Goal: Task Accomplishment & Management: Complete application form

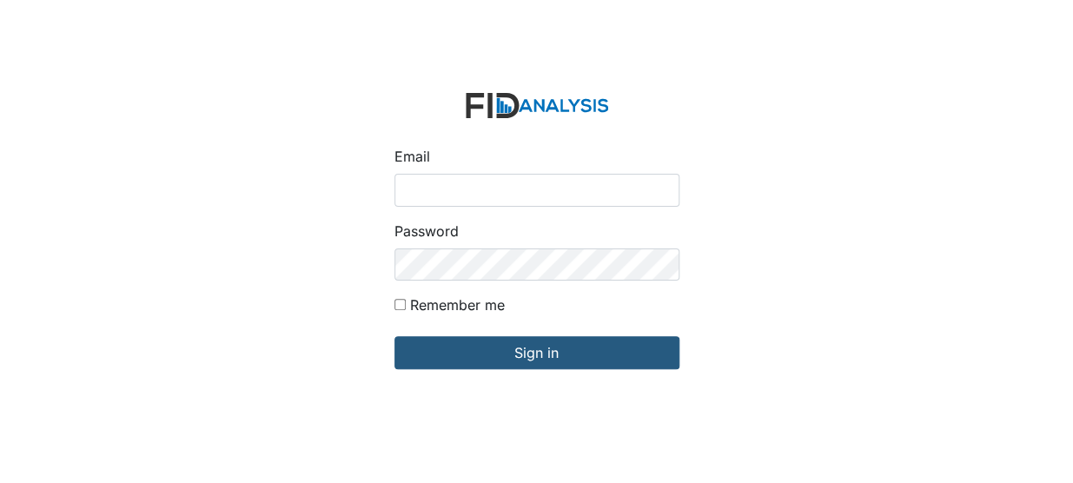
click at [413, 187] on input "Email" at bounding box center [536, 190] width 285 height 33
type input "[EMAIL_ADDRESS][DOMAIN_NAME]"
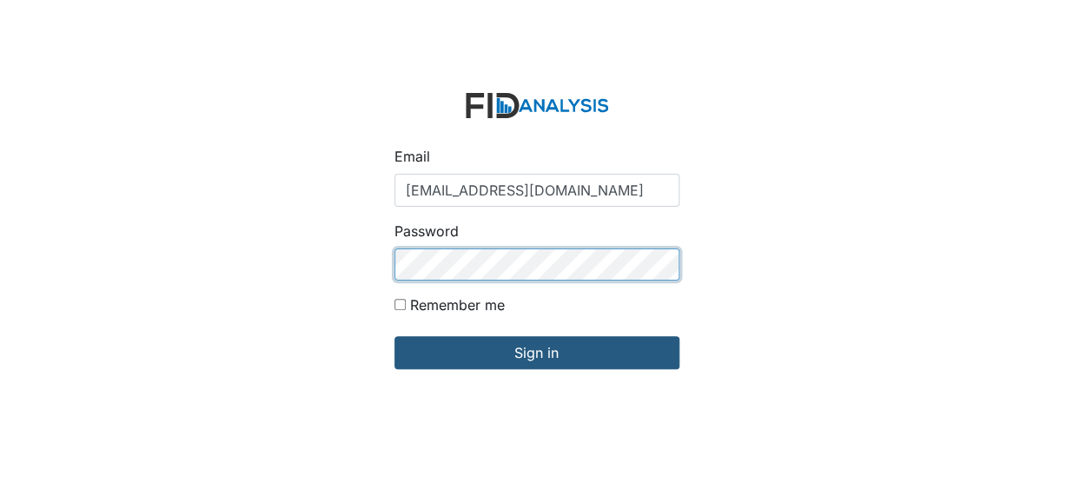
click at [394, 336] on input "Sign in" at bounding box center [536, 352] width 285 height 33
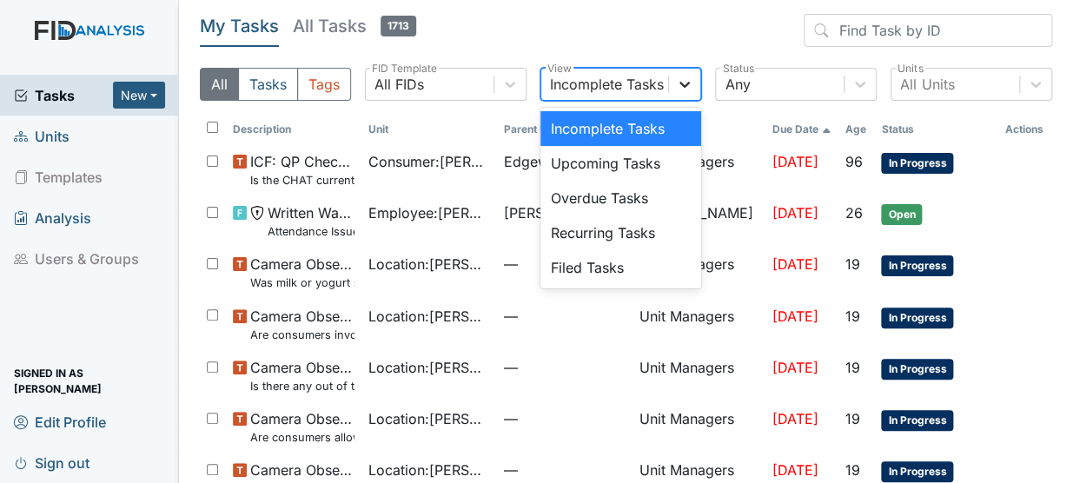
click at [678, 83] on icon at bounding box center [684, 84] width 17 height 17
click at [572, 261] on div "Filed Tasks" at bounding box center [621, 267] width 162 height 35
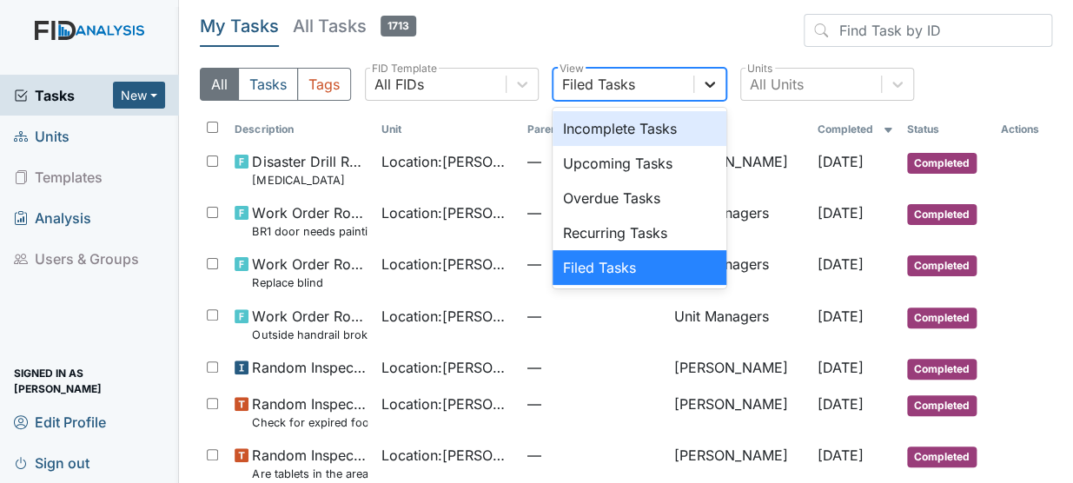
click at [715, 89] on icon at bounding box center [709, 84] width 17 height 17
click at [632, 124] on div "Incomplete Tasks" at bounding box center [640, 128] width 174 height 35
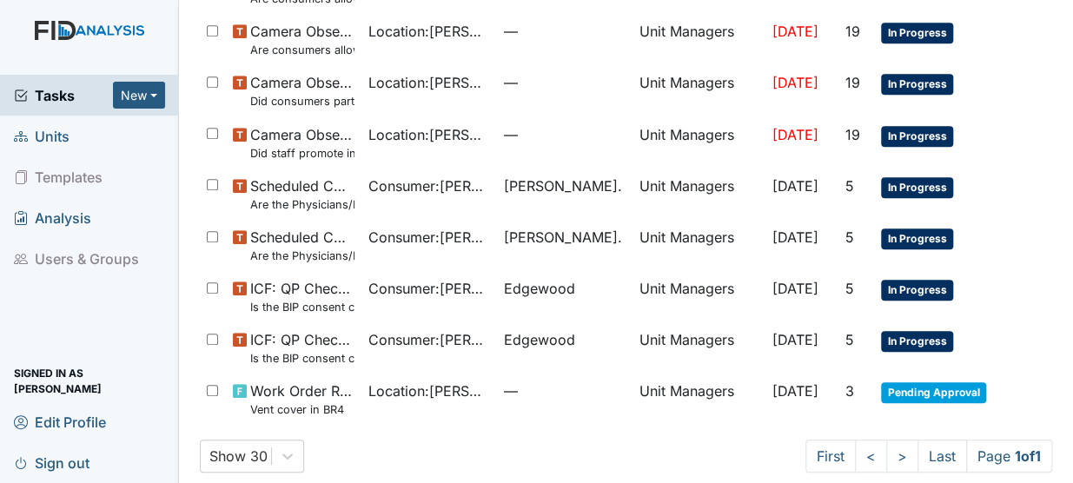
scroll to position [455, 0]
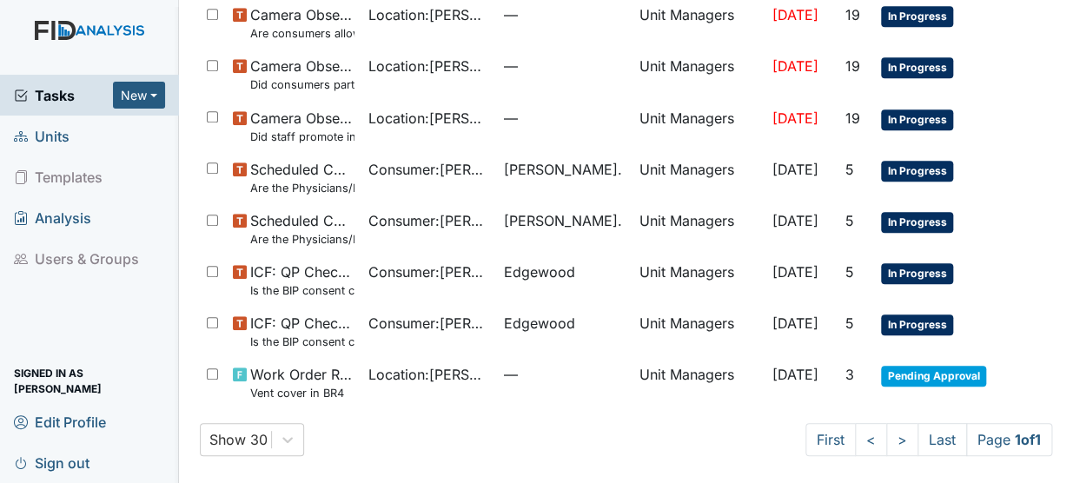
click at [50, 136] on span "Units" at bounding box center [42, 135] width 56 height 27
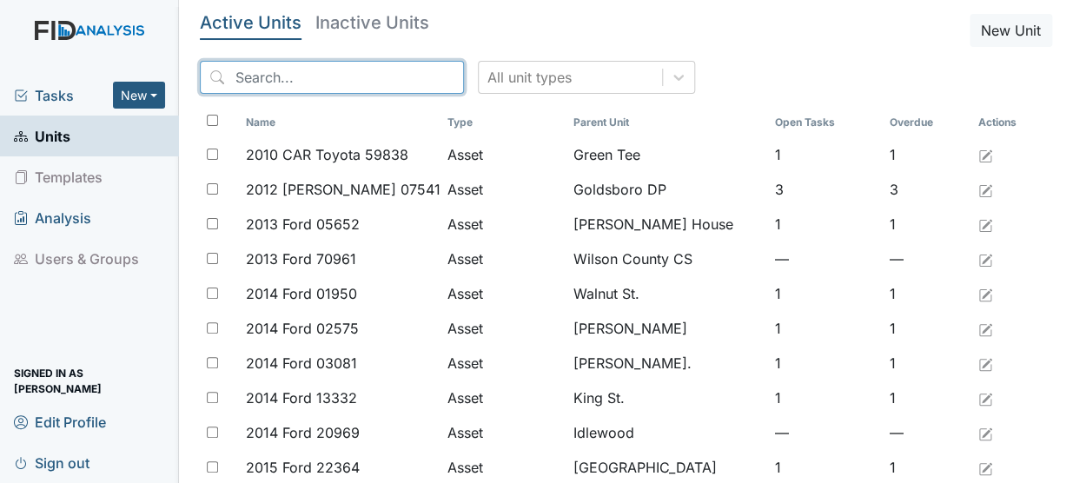
click at [288, 69] on input "search" at bounding box center [332, 77] width 264 height 33
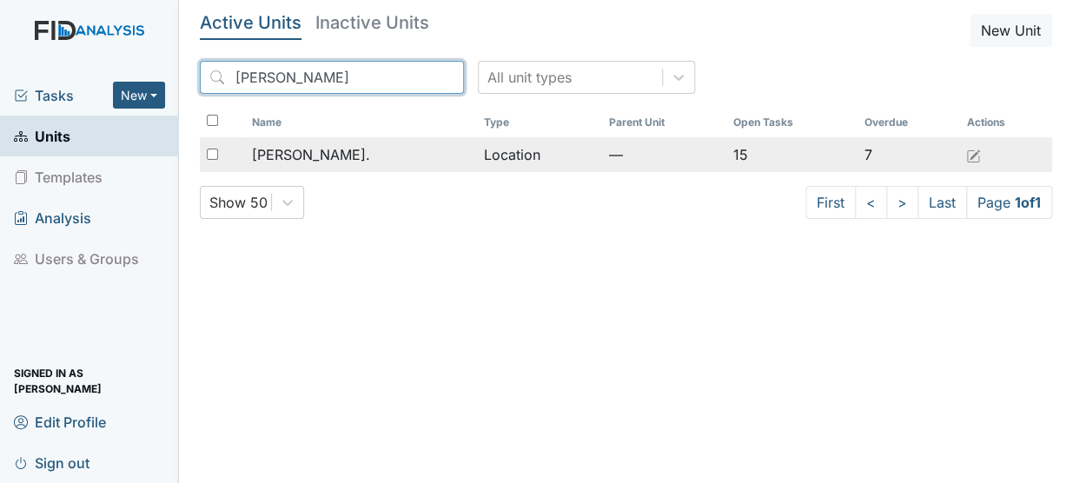
type input "dix"
click at [279, 148] on span "[PERSON_NAME]." at bounding box center [310, 154] width 118 height 21
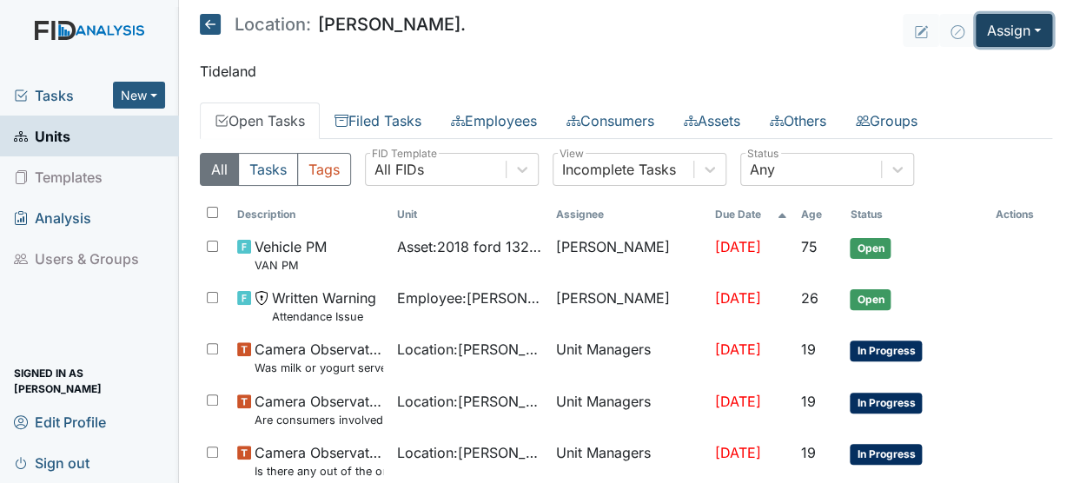
click at [1008, 25] on button "Assign" at bounding box center [1014, 30] width 76 height 33
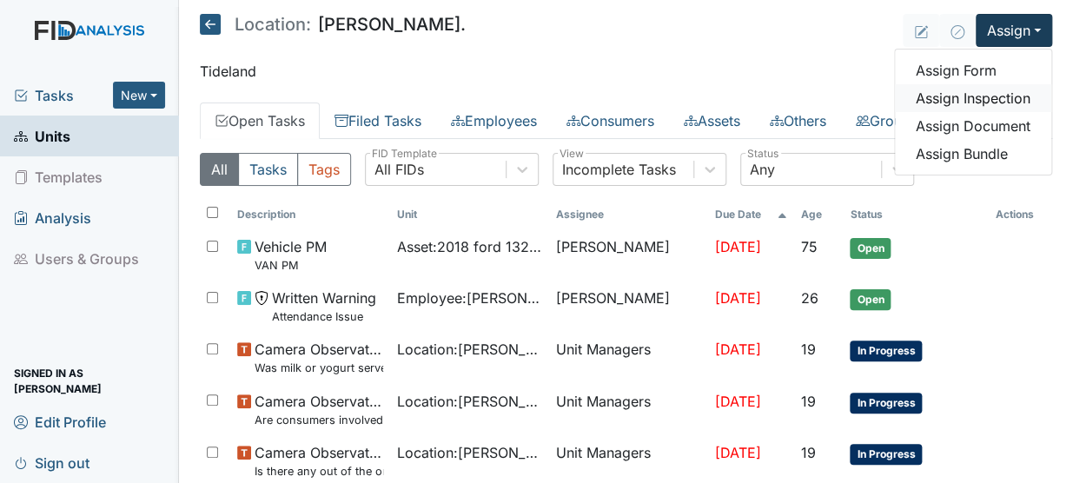
click at [963, 91] on link "Assign Inspection" at bounding box center [973, 98] width 156 height 28
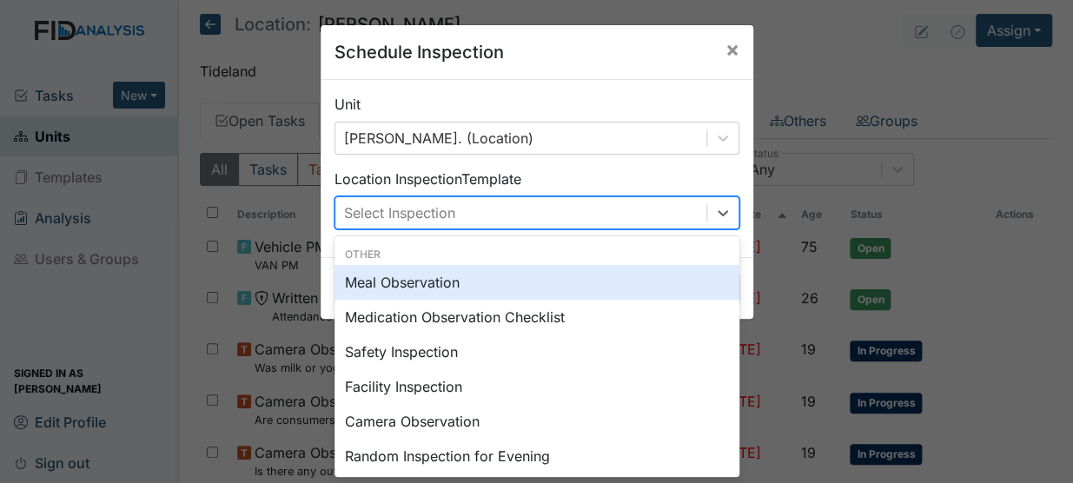
click at [614, 205] on div "Select Inspection" at bounding box center [520, 212] width 371 height 31
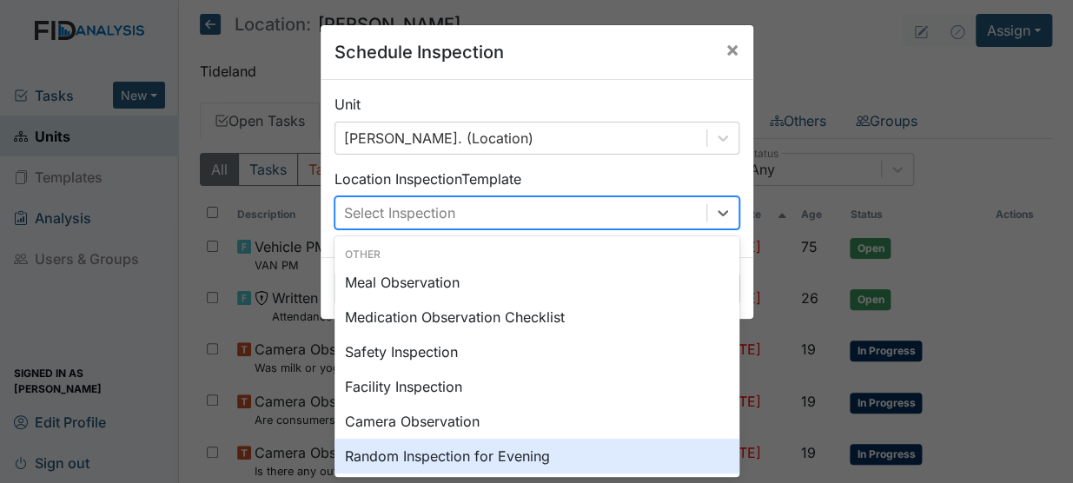
click at [540, 459] on div "Random Inspection for Evening" at bounding box center [536, 456] width 405 height 35
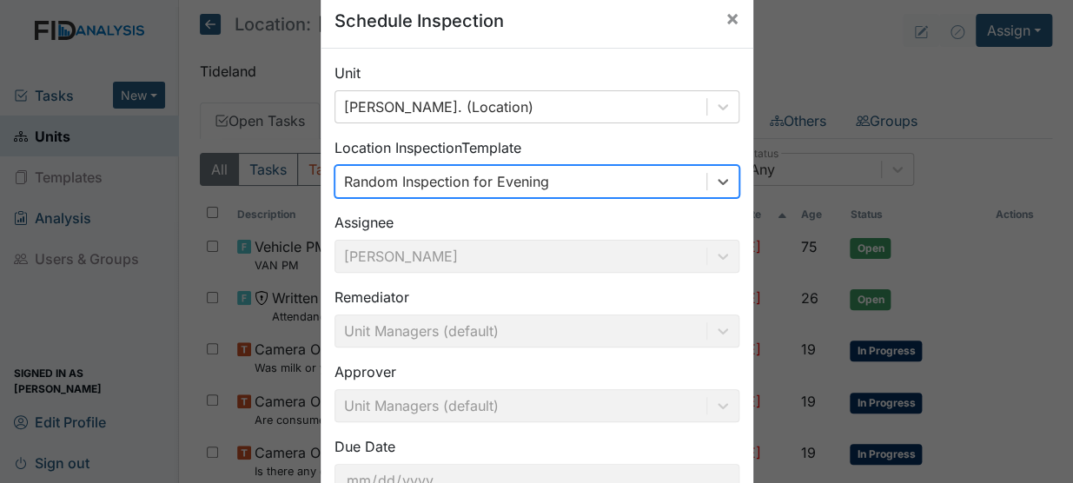
scroll to position [158, 0]
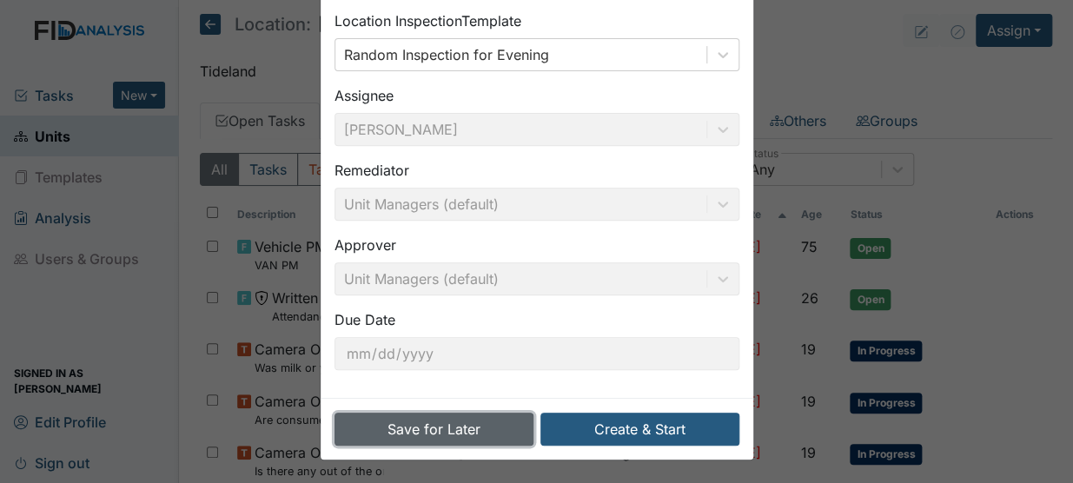
click at [456, 426] on button "Save for Later" at bounding box center [433, 429] width 199 height 33
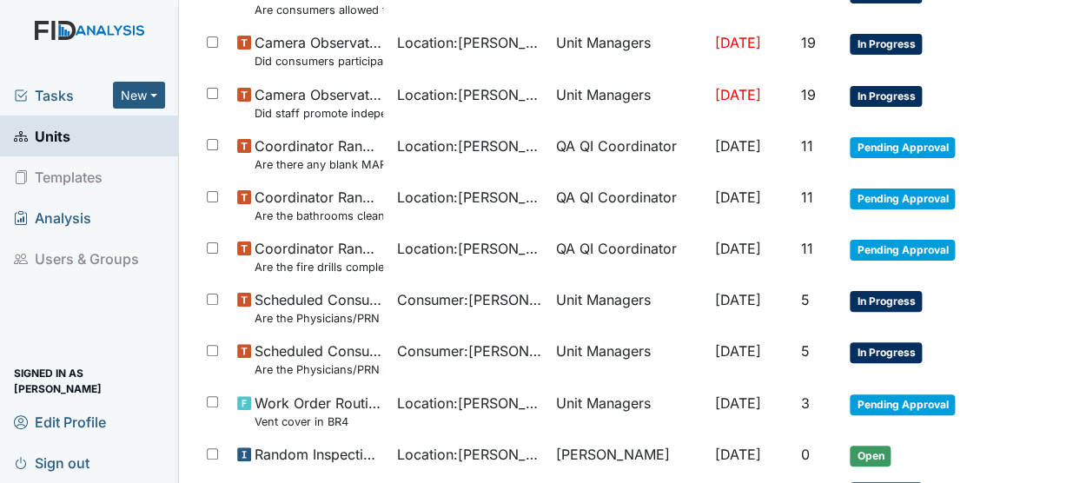
scroll to position [644, 0]
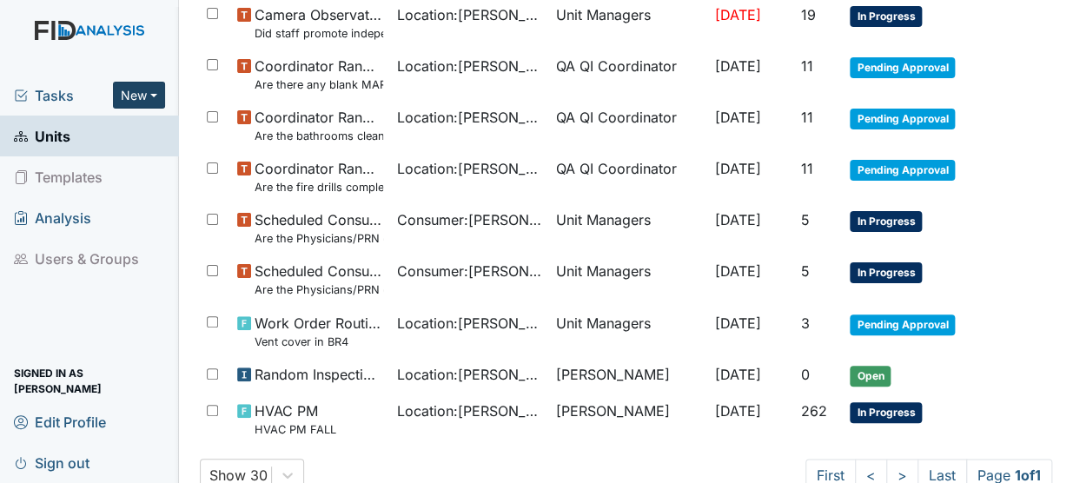
click at [141, 96] on button "New" at bounding box center [139, 95] width 52 height 27
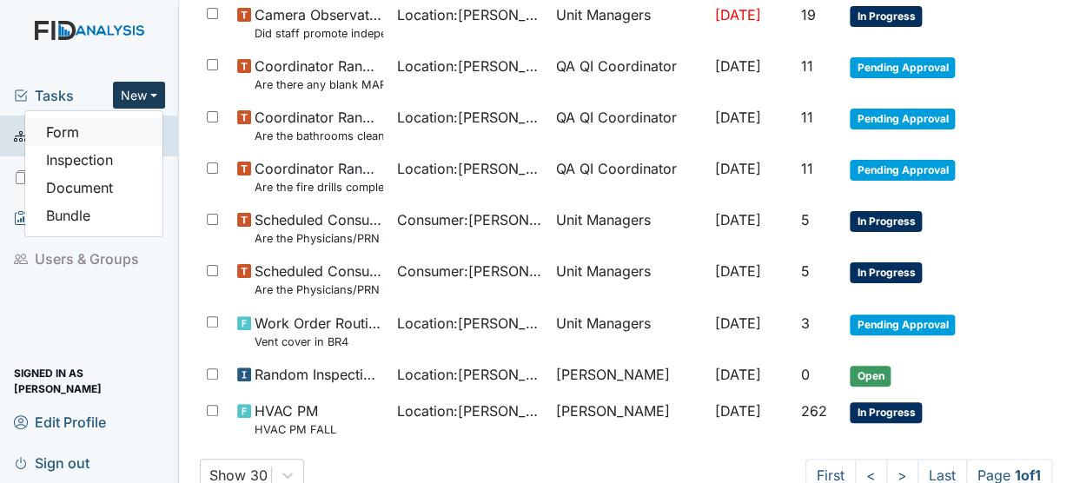
click at [73, 133] on link "Form" at bounding box center [93, 132] width 137 height 28
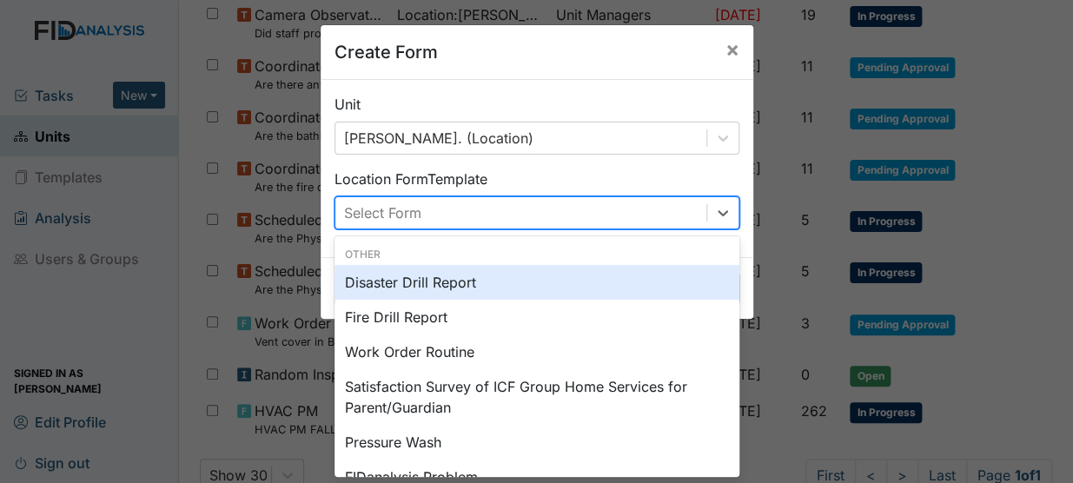
scroll to position [0, 0]
click at [488, 222] on div "Select Form" at bounding box center [520, 212] width 371 height 31
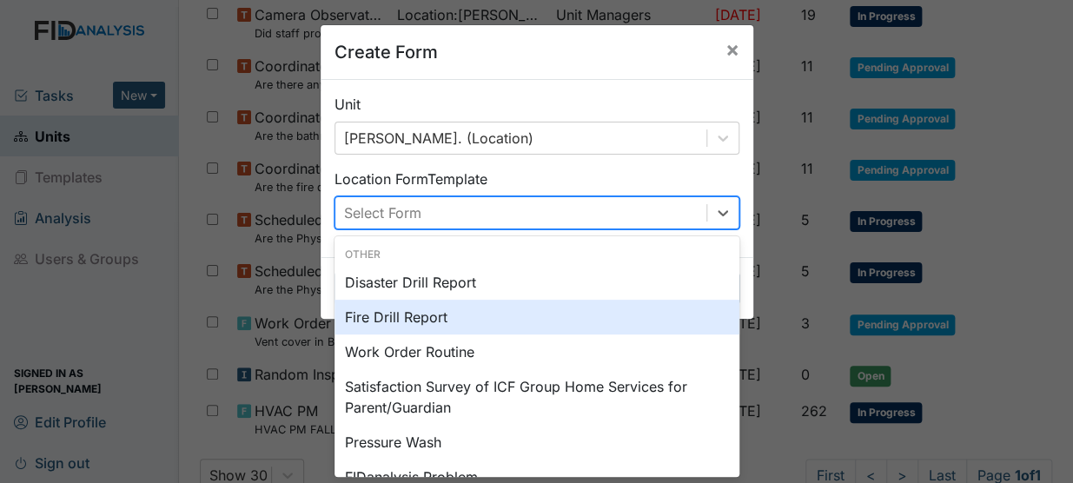
click at [405, 314] on div "Fire Drill Report" at bounding box center [536, 317] width 405 height 35
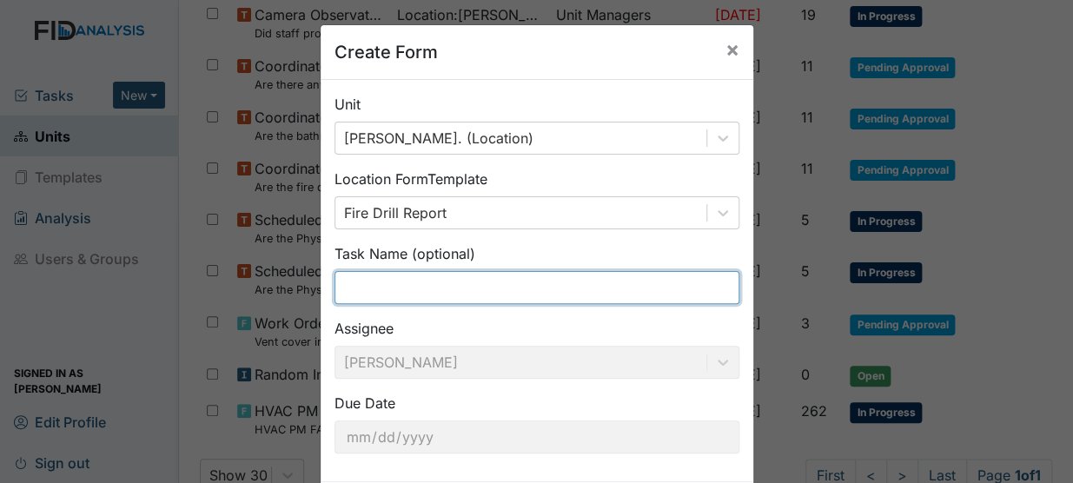
click at [404, 286] on input "text" at bounding box center [536, 287] width 405 height 33
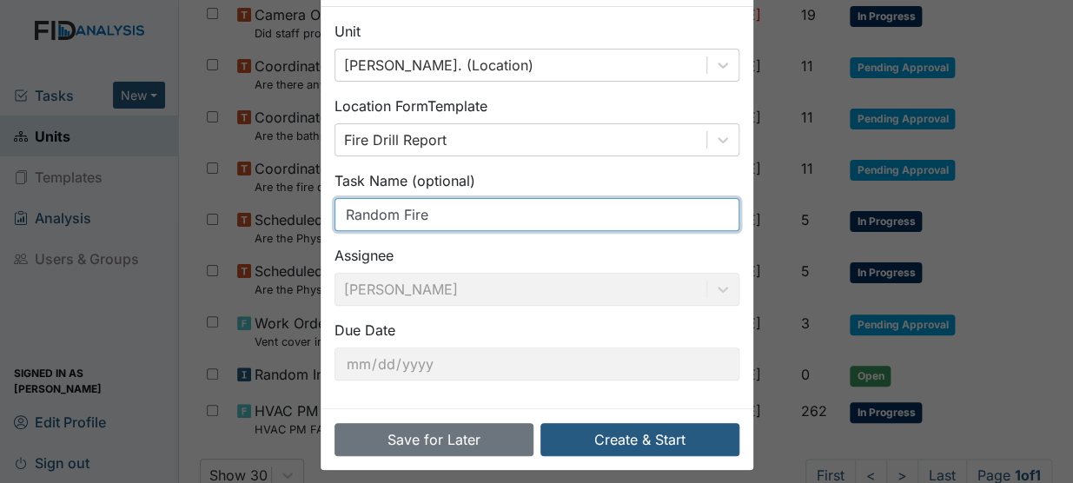
scroll to position [84, 0]
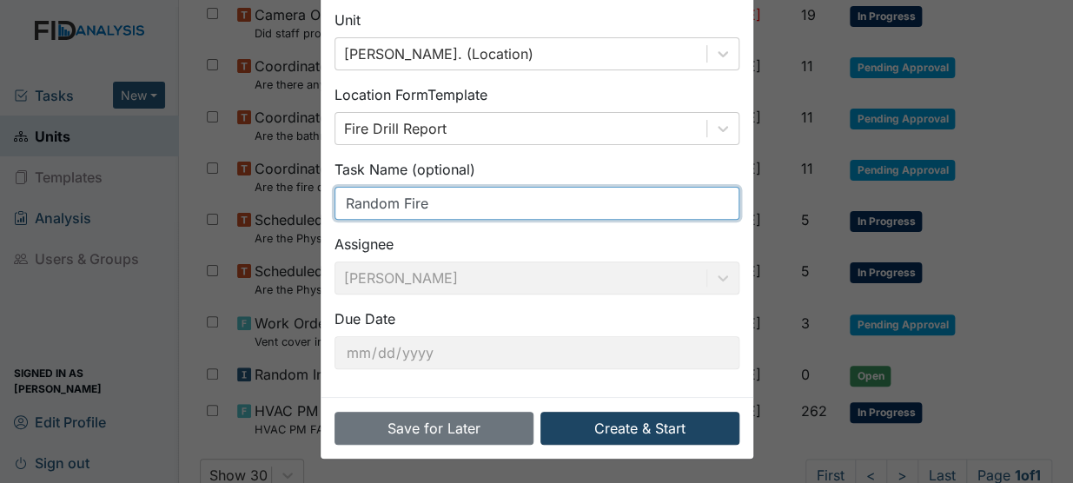
type input "Random Fire"
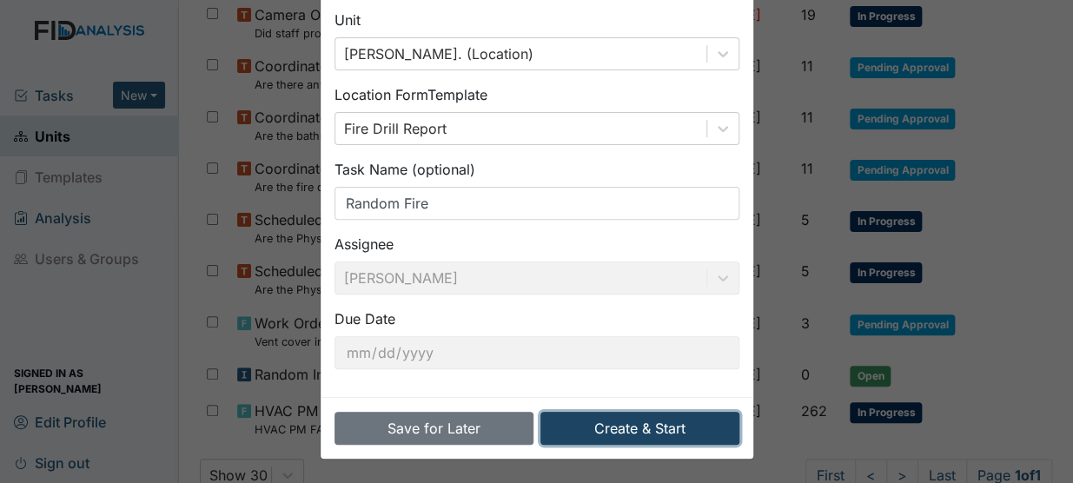
drag, startPoint x: 633, startPoint y: 425, endPoint x: 650, endPoint y: 372, distance: 55.5
click at [650, 372] on form "Unit Dixon Rd. (Location) Location Form Template Fire Drill Report Task Name (o…" at bounding box center [537, 227] width 433 height 463
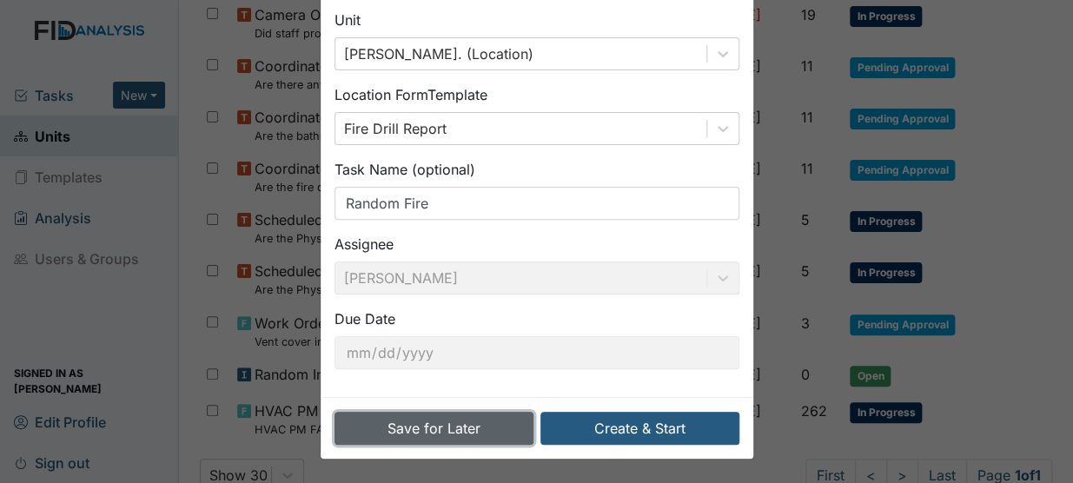
click at [477, 427] on button "Save for Later" at bounding box center [433, 428] width 199 height 33
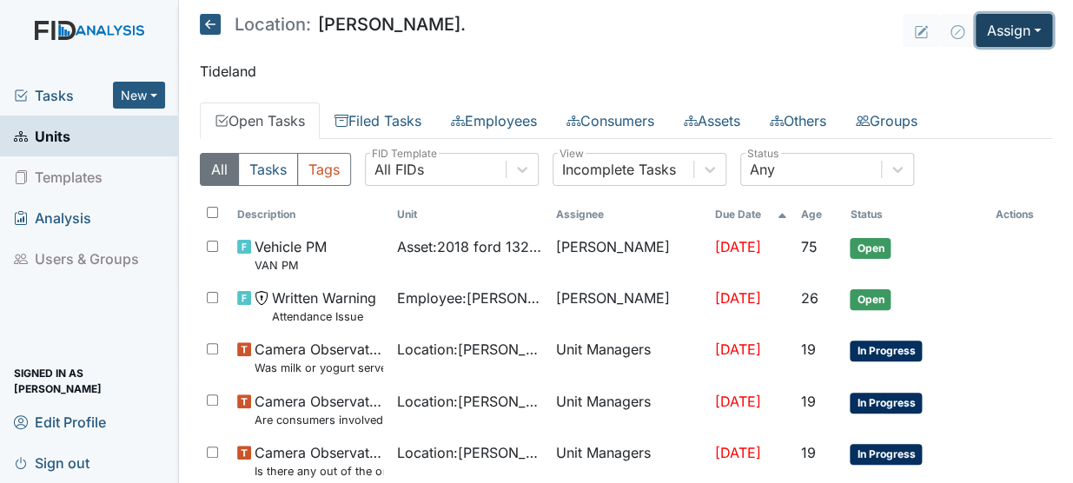
click at [983, 30] on button "Assign" at bounding box center [1014, 30] width 76 height 33
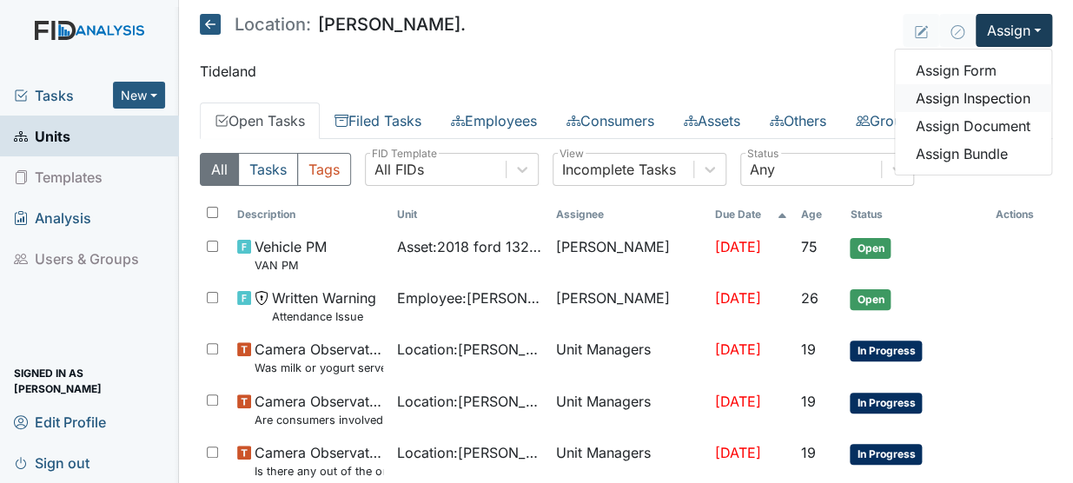
click at [951, 99] on link "Assign Inspection" at bounding box center [973, 98] width 156 height 28
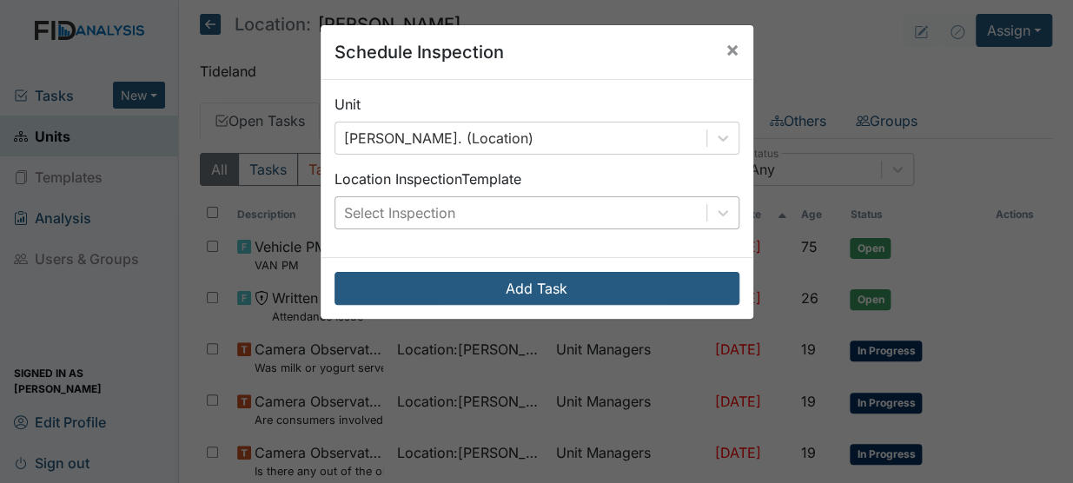
click at [627, 206] on div "Select Inspection" at bounding box center [520, 212] width 371 height 31
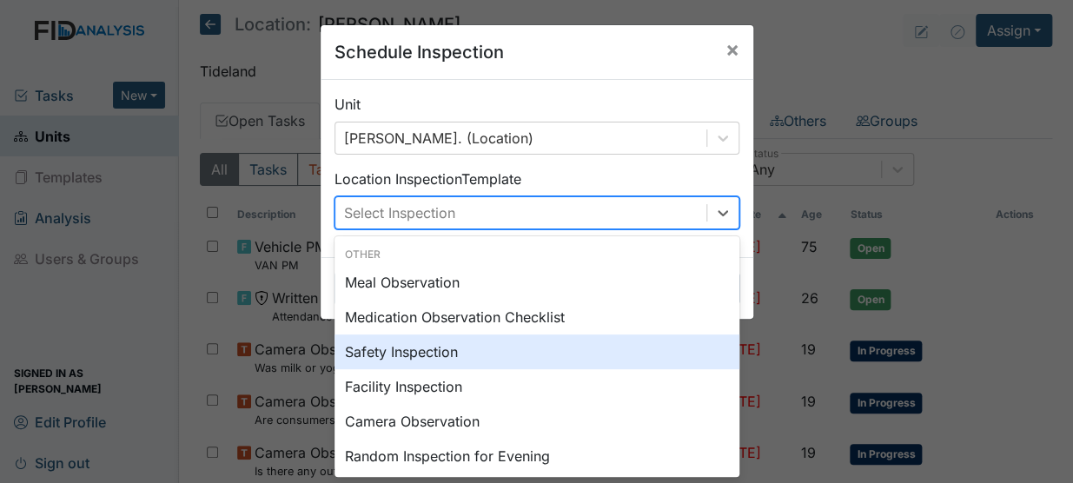
click at [416, 347] on div "Safety Inspection" at bounding box center [536, 351] width 405 height 35
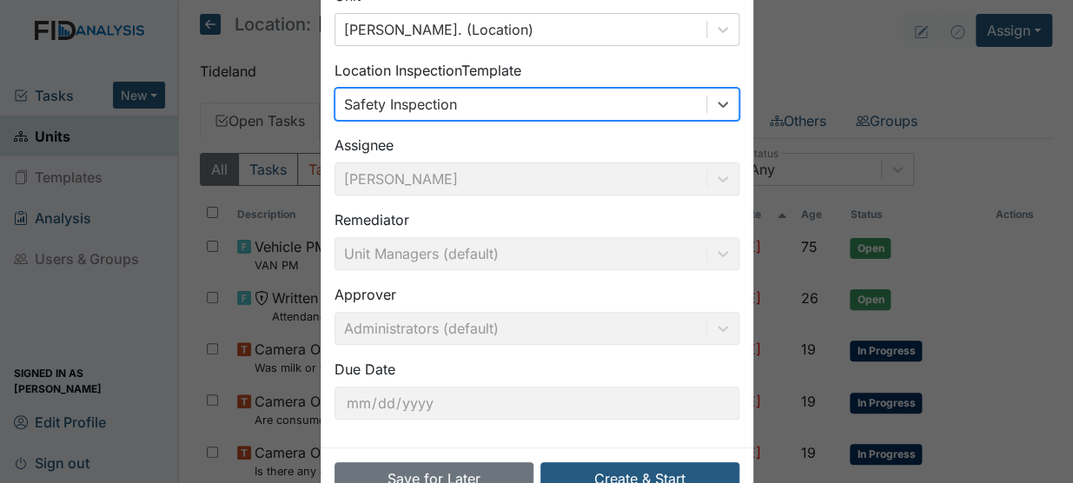
scroll to position [158, 0]
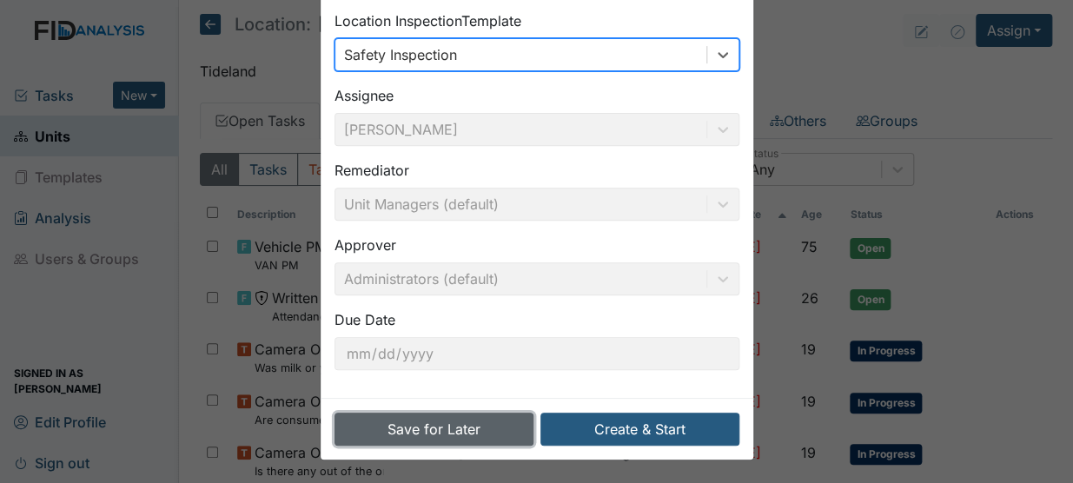
click at [452, 423] on button "Save for Later" at bounding box center [433, 429] width 199 height 33
